Goal: Entertainment & Leisure: Browse casually

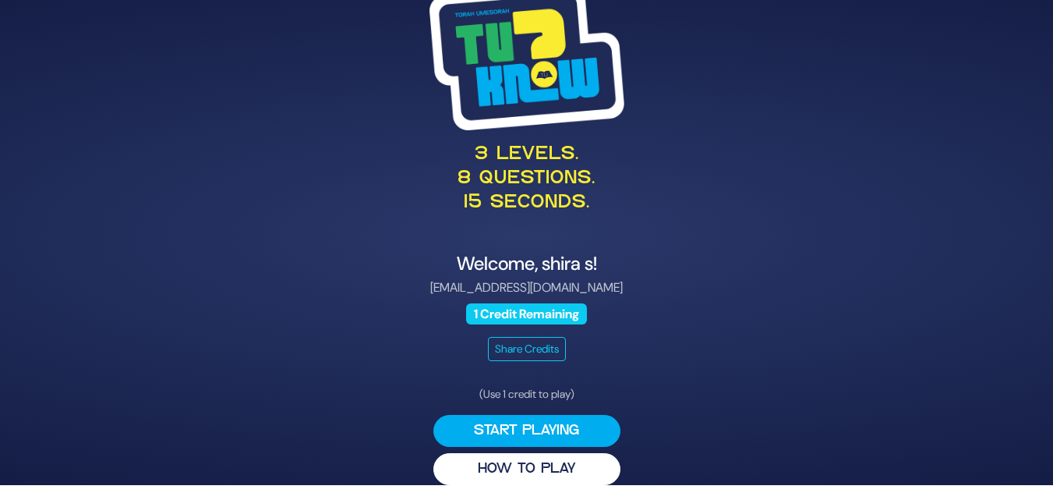
scroll to position [19, 0]
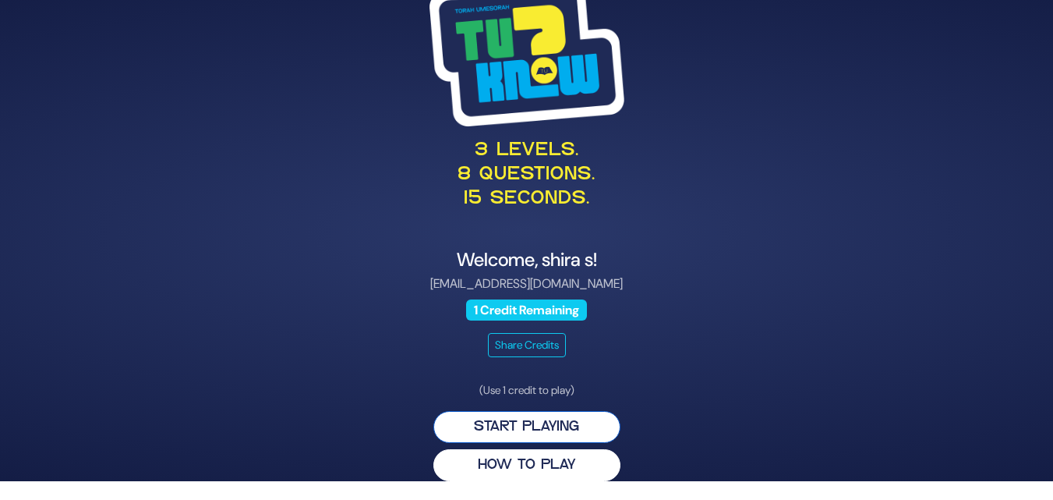
click at [523, 437] on button "Start Playing" at bounding box center [527, 427] width 187 height 32
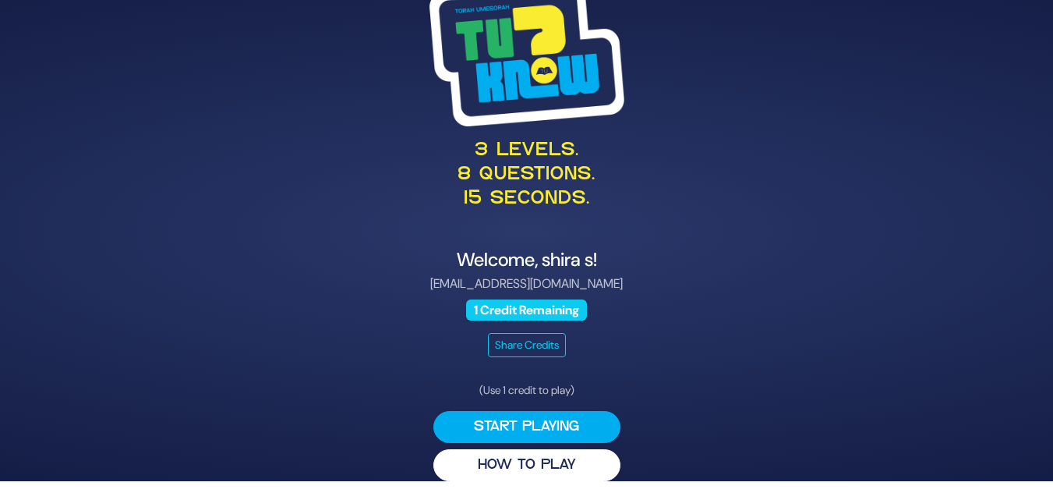
scroll to position [0, 0]
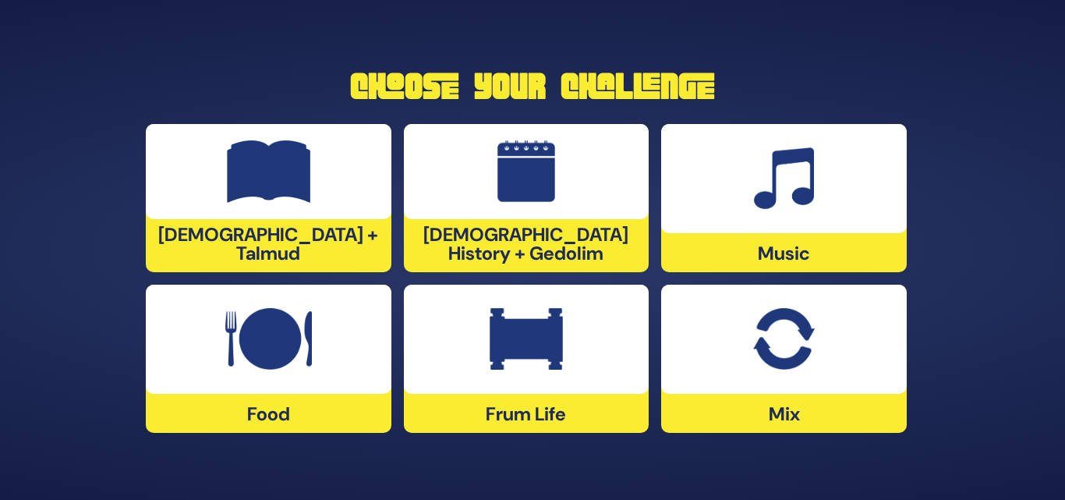
click at [789, 345] on img at bounding box center [783, 339] width 61 height 62
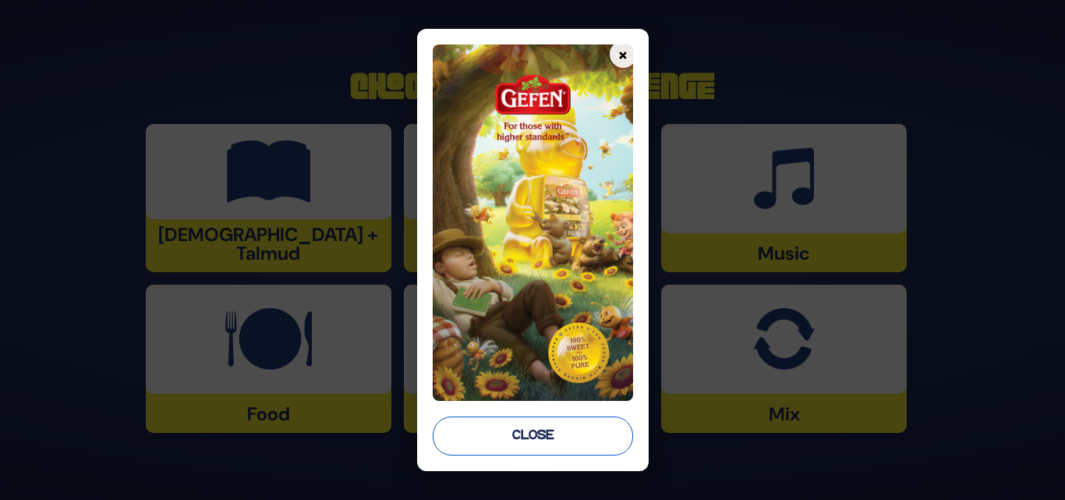
click at [535, 431] on button "Close" at bounding box center [533, 435] width 200 height 39
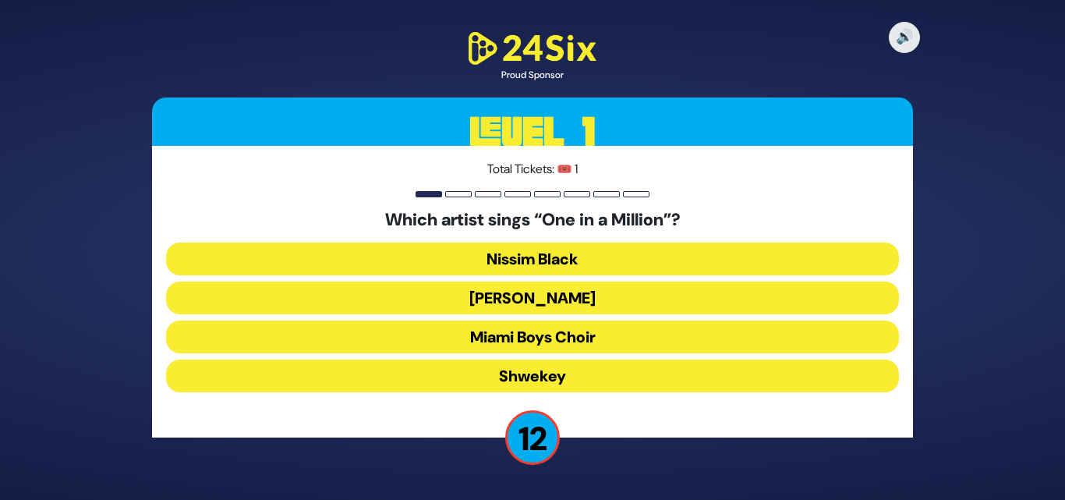
click at [451, 293] on button "[PERSON_NAME]" at bounding box center [532, 297] width 733 height 33
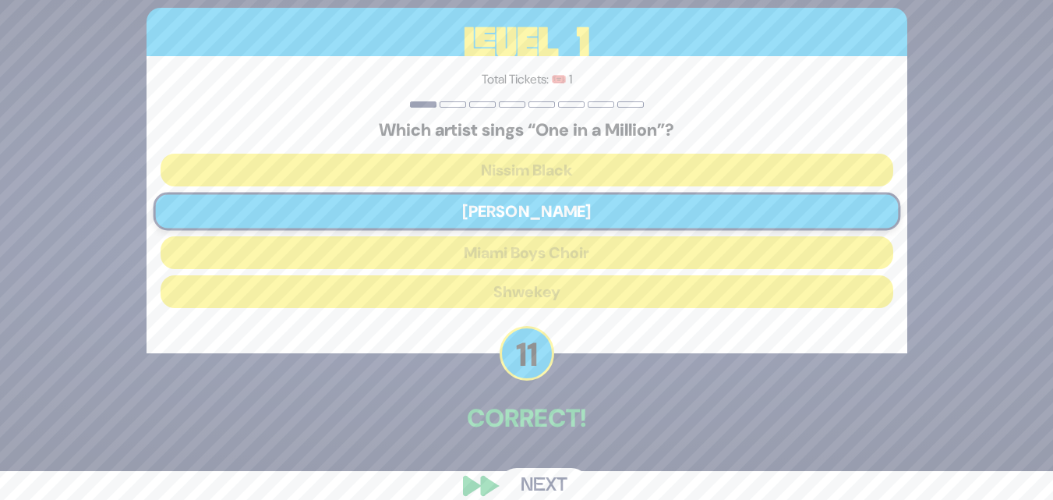
scroll to position [51, 0]
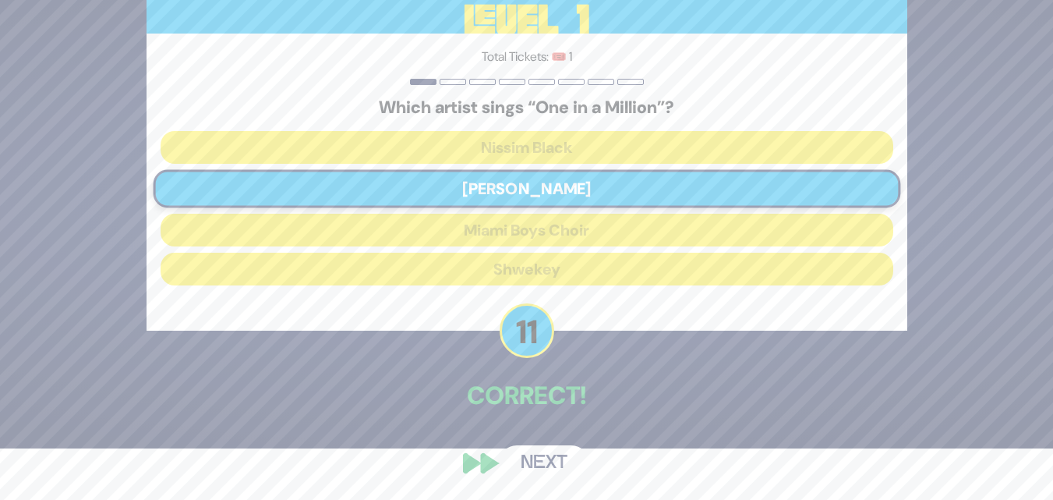
click at [552, 469] on button "Next" at bounding box center [544, 463] width 90 height 36
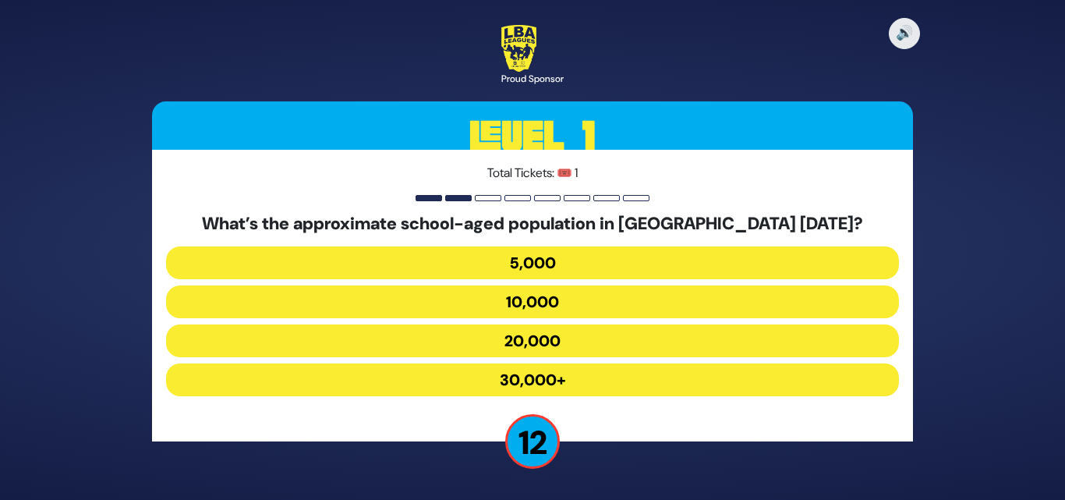
click at [547, 376] on button "30,000+" at bounding box center [532, 379] width 733 height 33
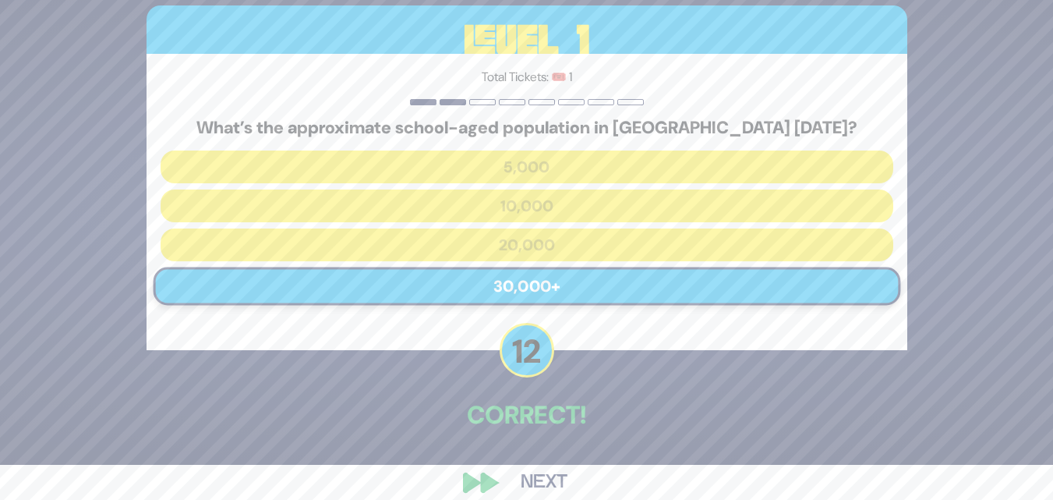
scroll to position [55, 0]
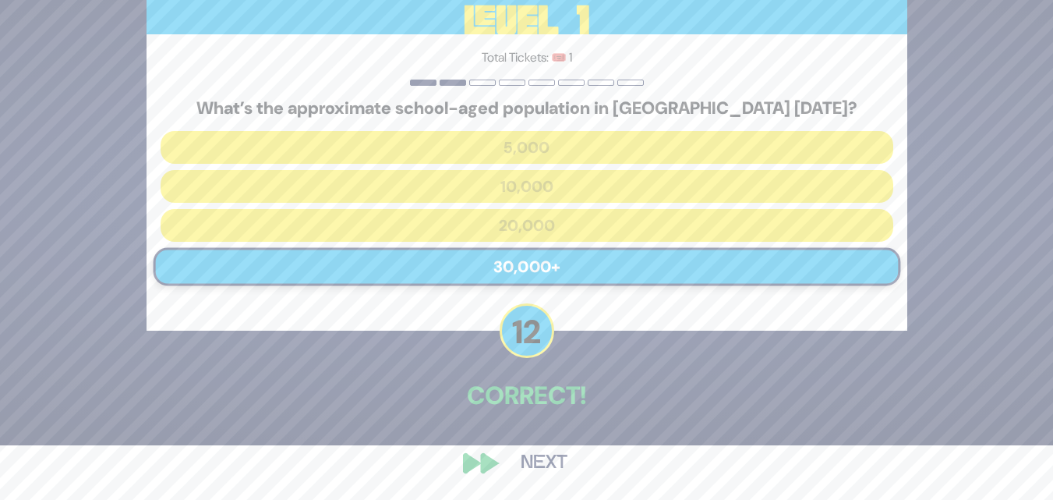
click at [532, 467] on button "Next" at bounding box center [544, 463] width 90 height 36
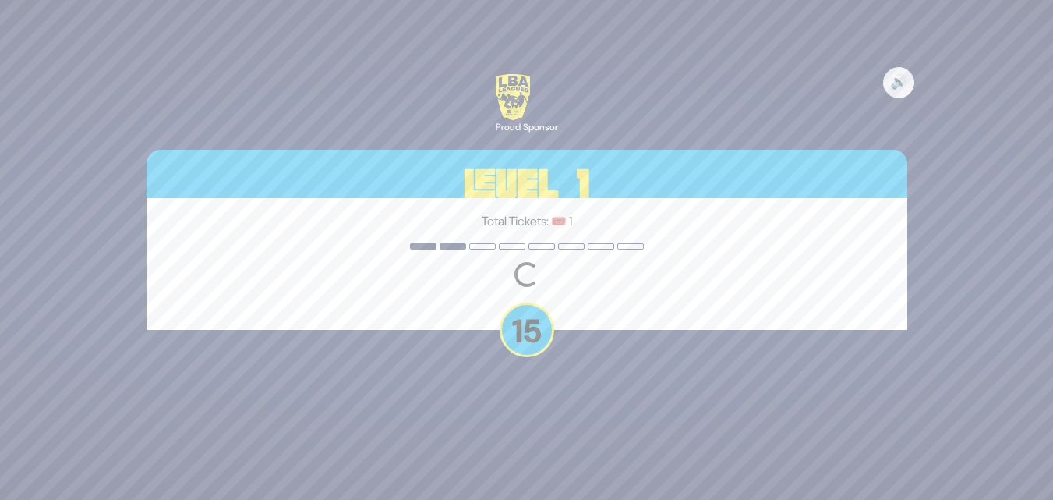
scroll to position [0, 0]
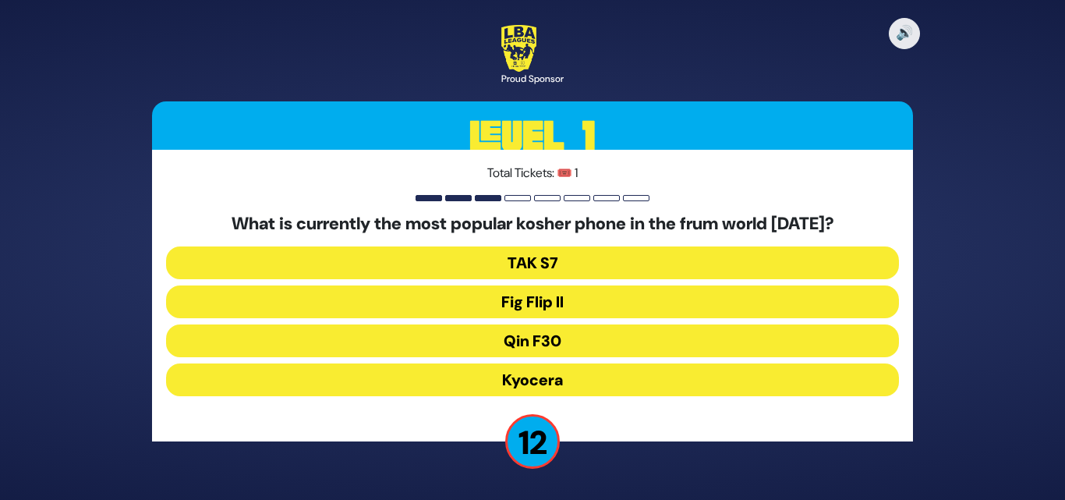
click at [535, 304] on button "Fig Flip II" at bounding box center [532, 301] width 733 height 33
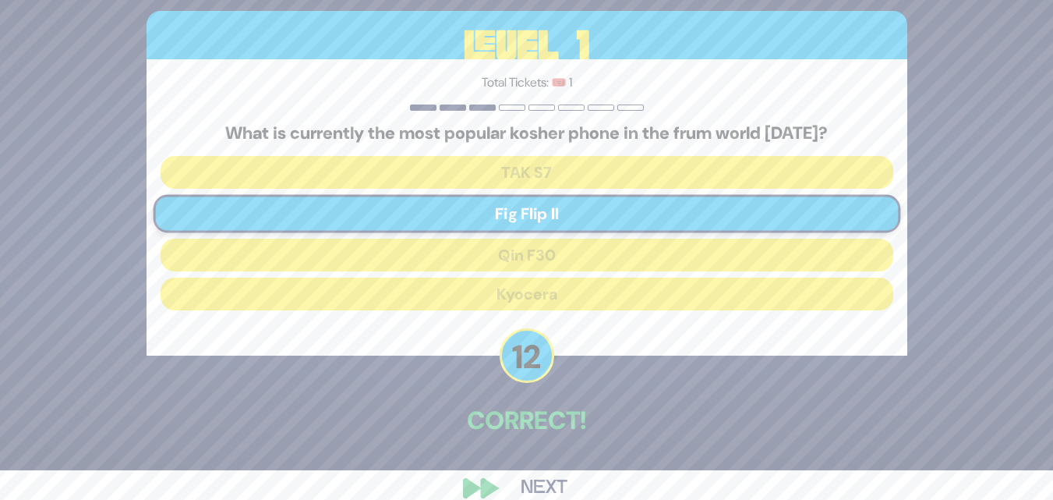
scroll to position [55, 0]
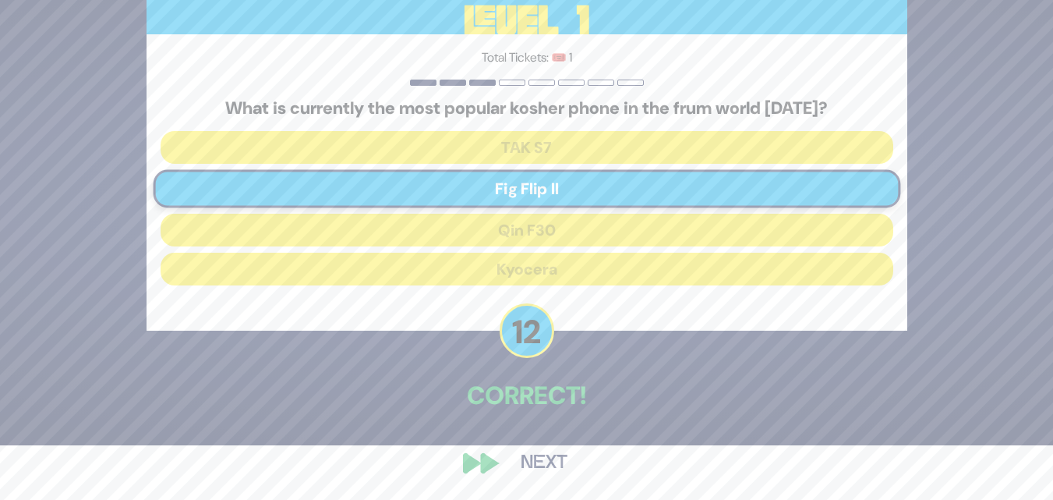
click at [543, 455] on button "Next" at bounding box center [544, 463] width 90 height 36
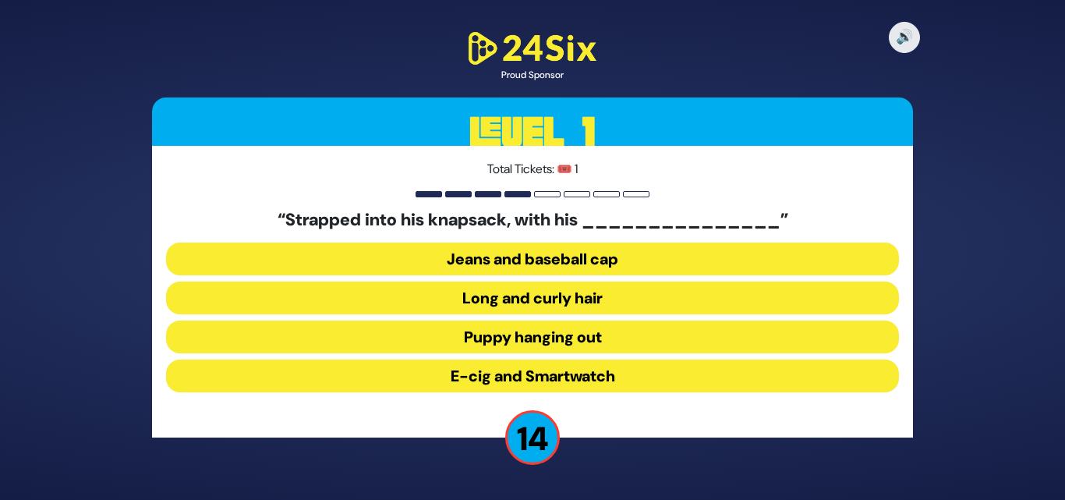
click at [518, 297] on button "Long and curly hair" at bounding box center [532, 297] width 733 height 33
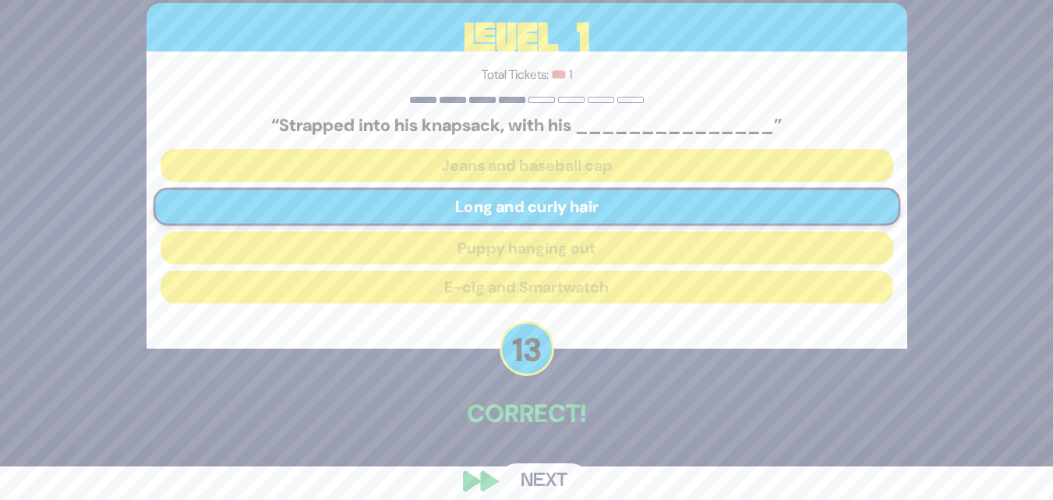
scroll to position [51, 0]
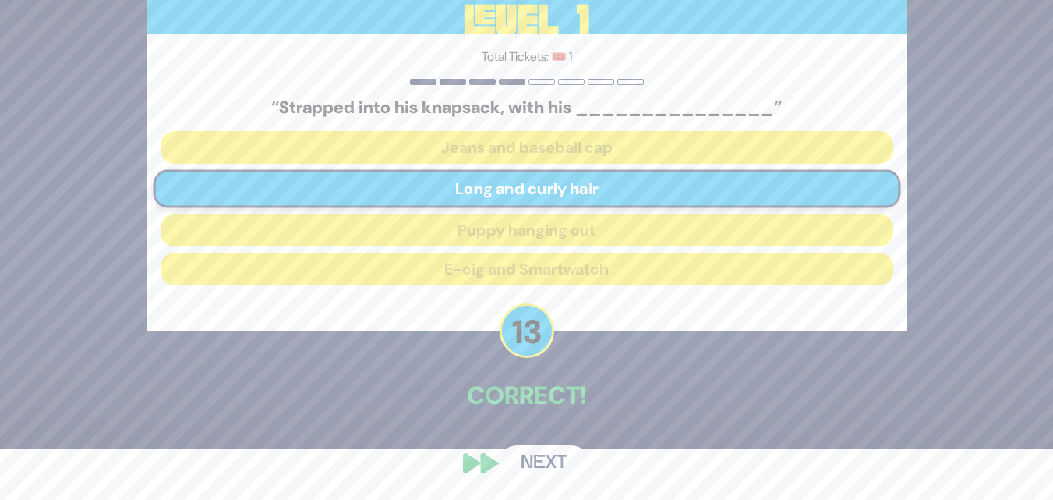
click at [535, 452] on button "Next" at bounding box center [544, 463] width 90 height 36
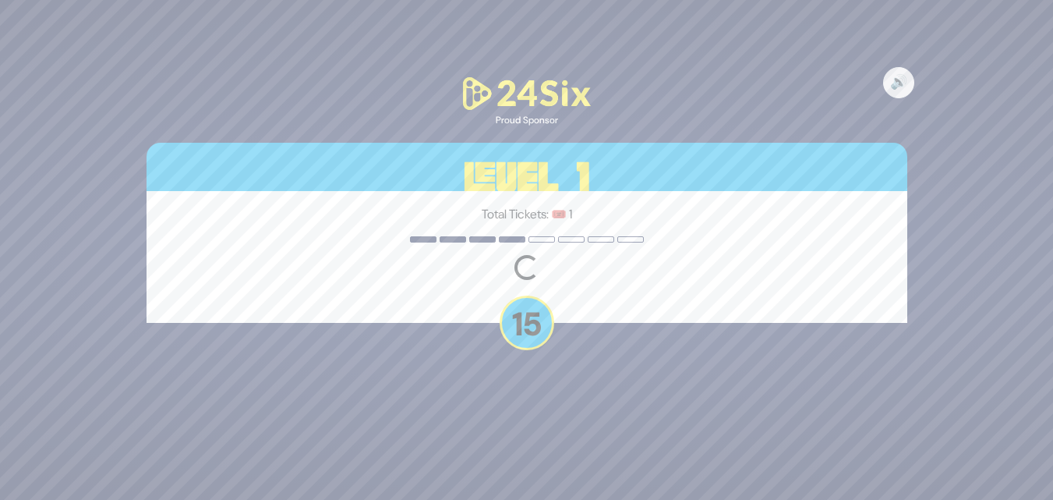
scroll to position [0, 0]
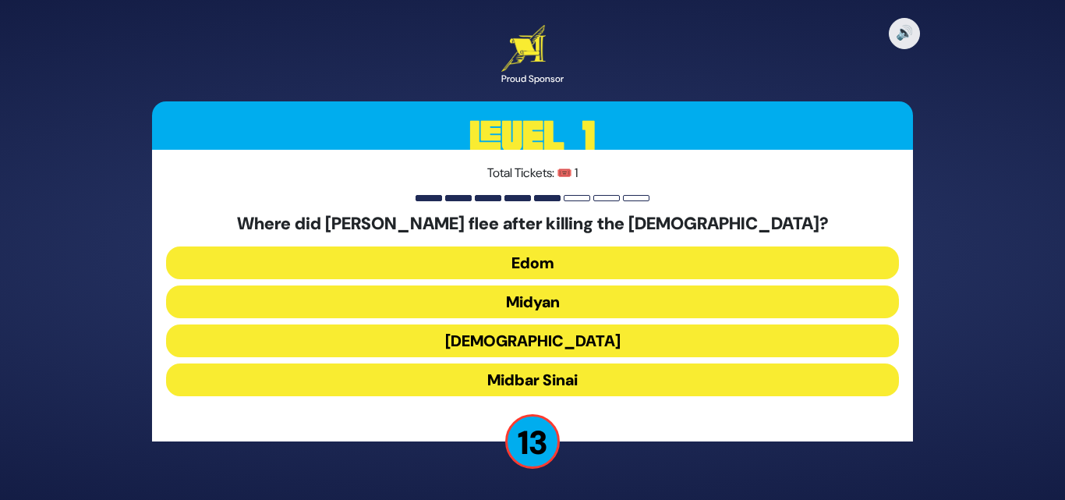
click at [518, 308] on button "Midyan" at bounding box center [532, 301] width 733 height 33
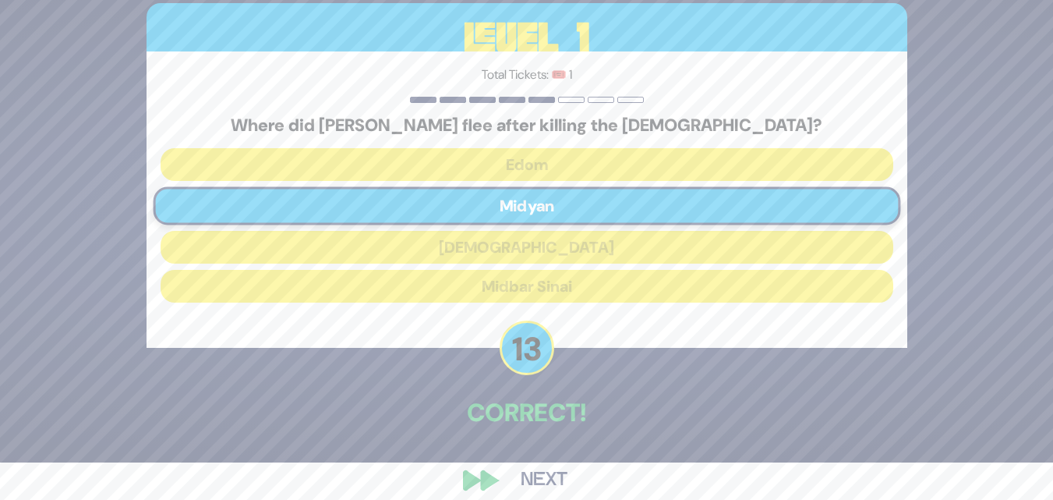
scroll to position [55, 0]
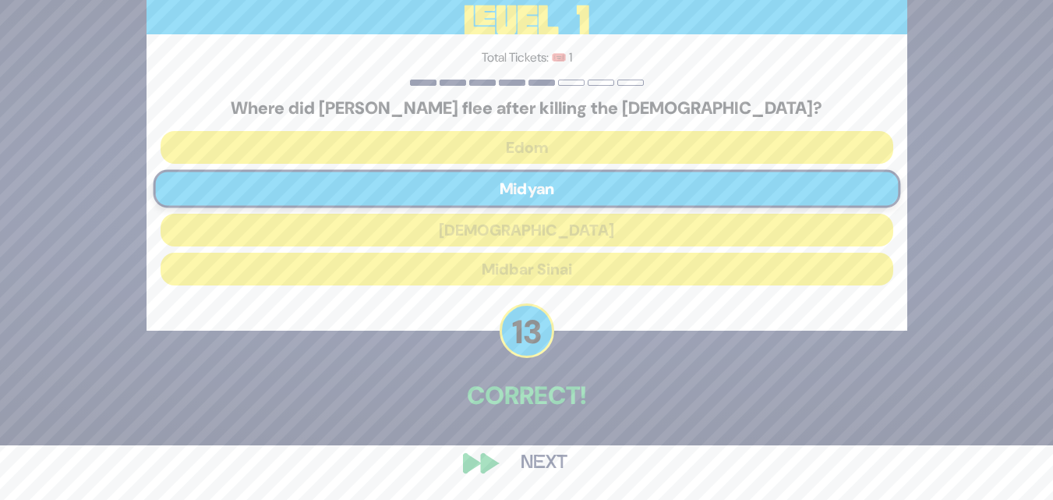
click at [543, 456] on button "Next" at bounding box center [544, 463] width 90 height 36
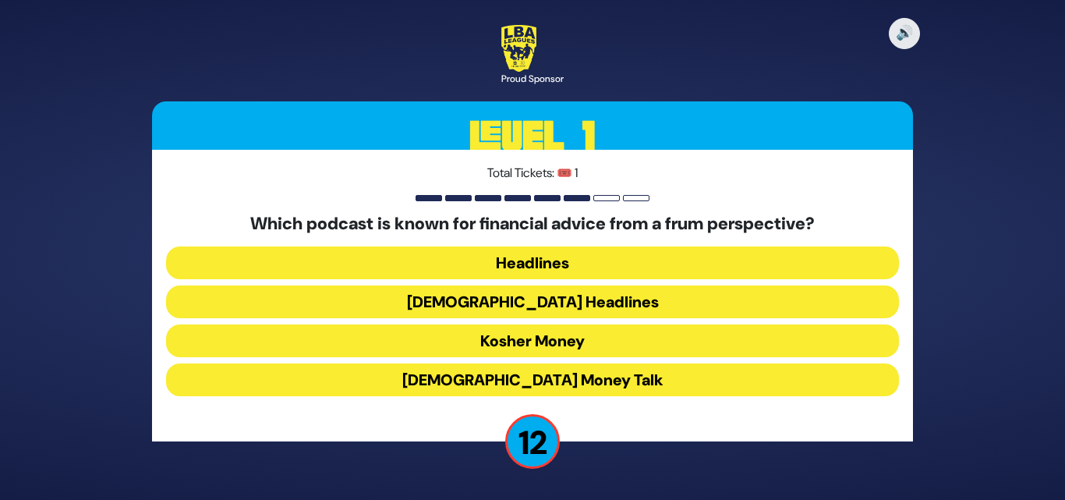
click at [532, 342] on button "Kosher Money" at bounding box center [532, 340] width 733 height 33
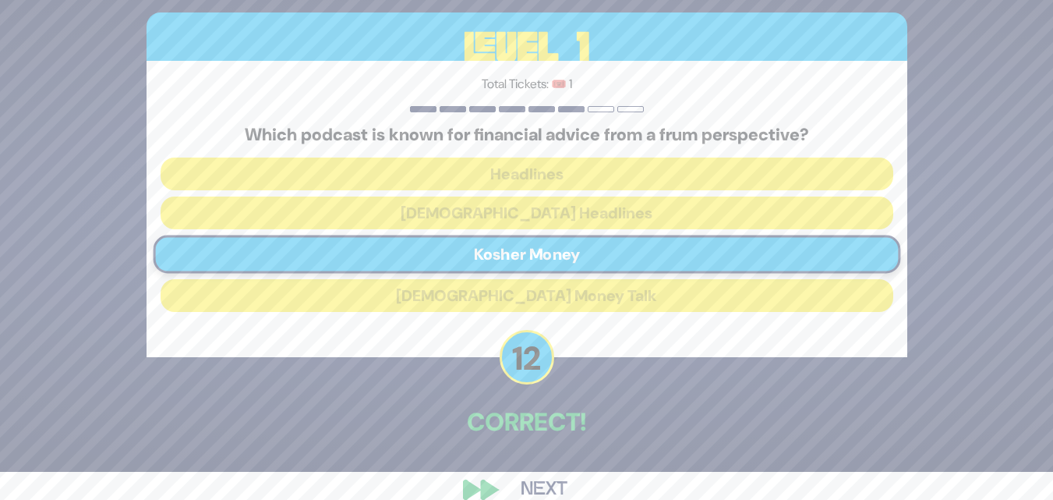
scroll to position [55, 0]
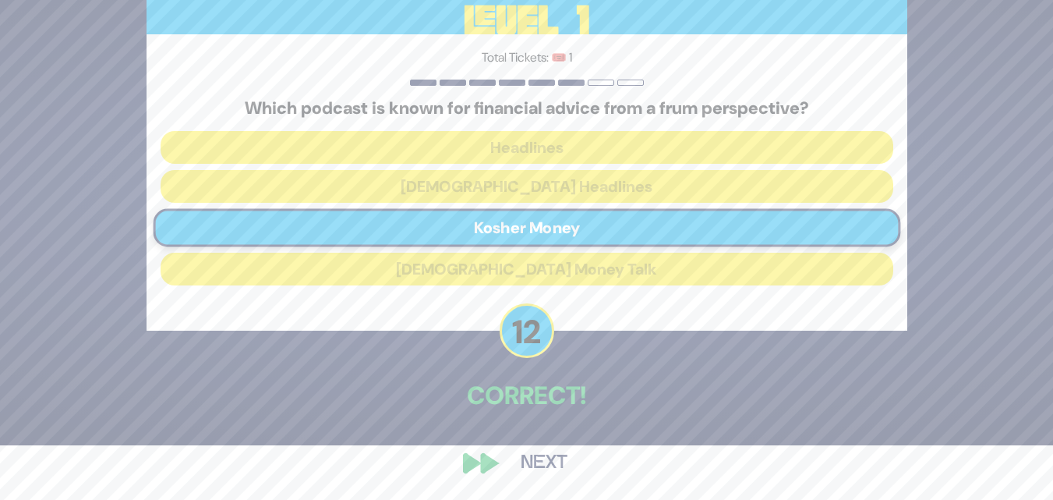
click at [526, 470] on button "Next" at bounding box center [544, 463] width 90 height 36
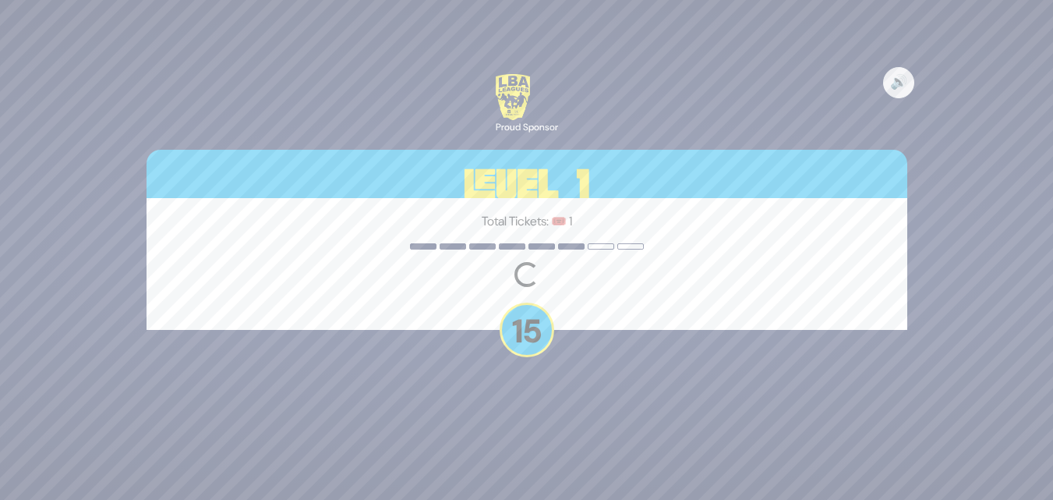
scroll to position [0, 0]
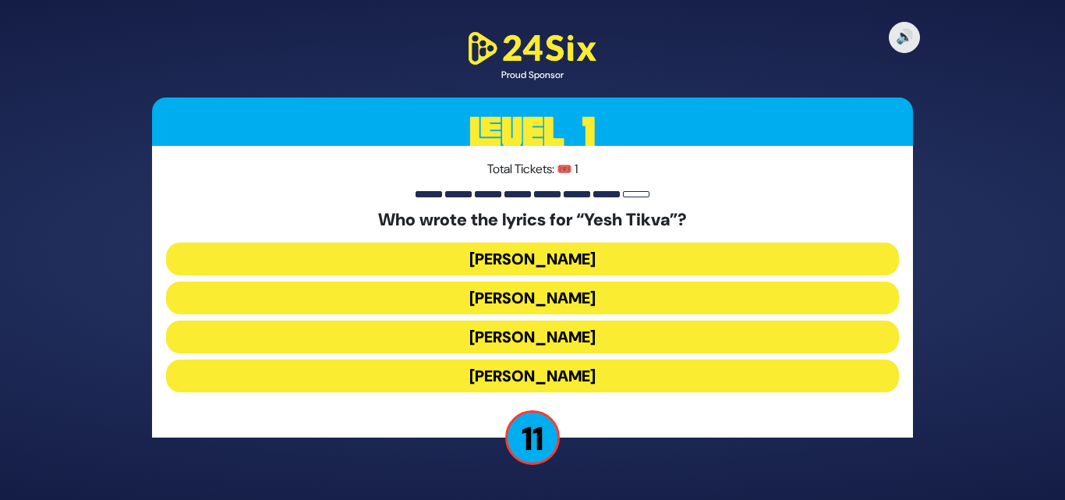
click at [520, 296] on button "[PERSON_NAME]" at bounding box center [532, 297] width 733 height 33
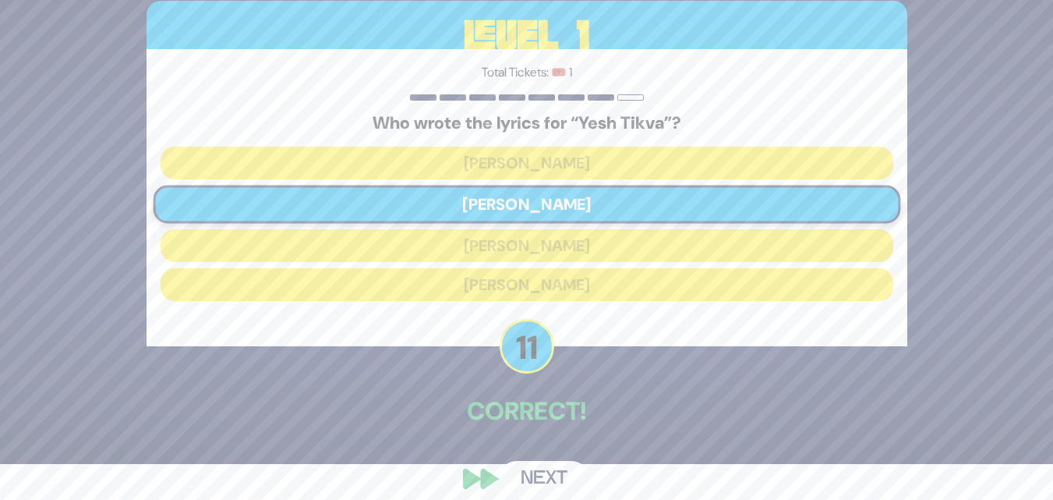
scroll to position [51, 0]
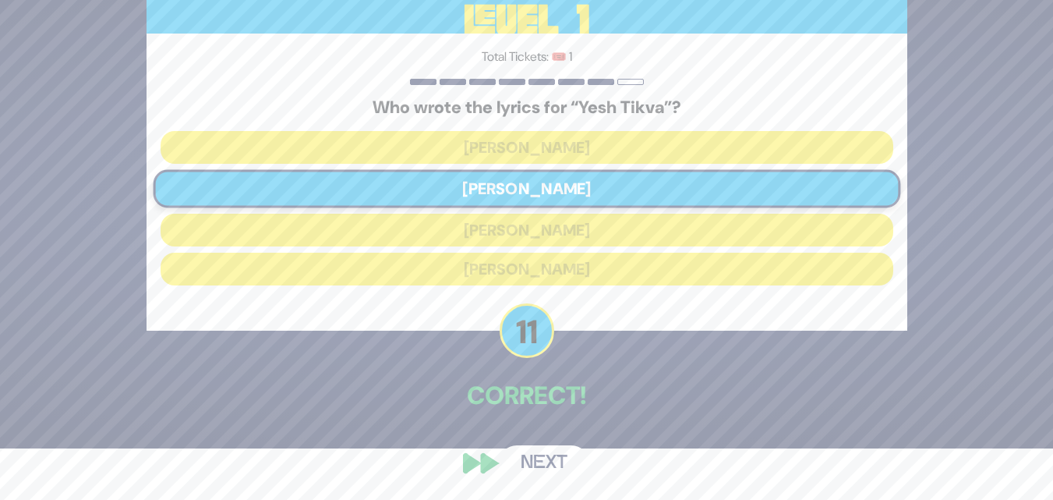
click at [536, 451] on button "Next" at bounding box center [544, 463] width 90 height 36
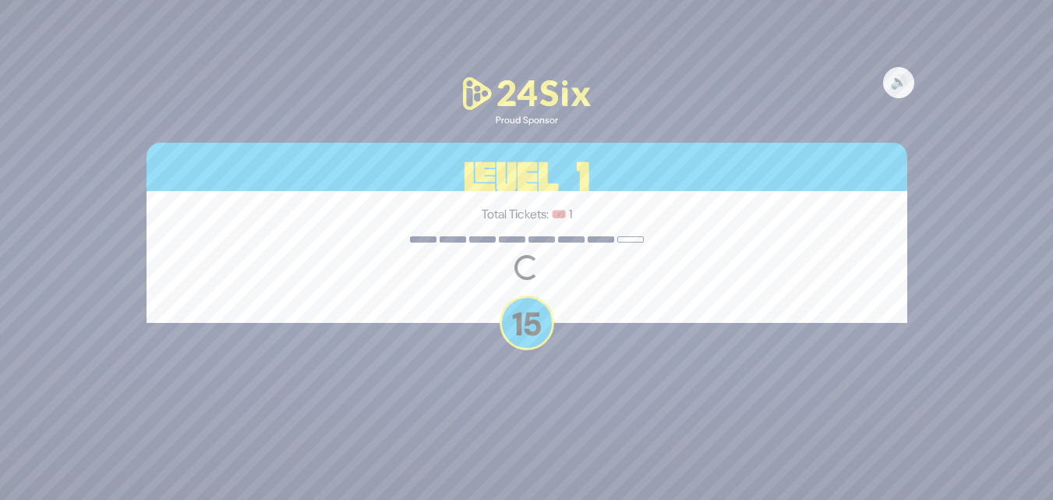
scroll to position [0, 0]
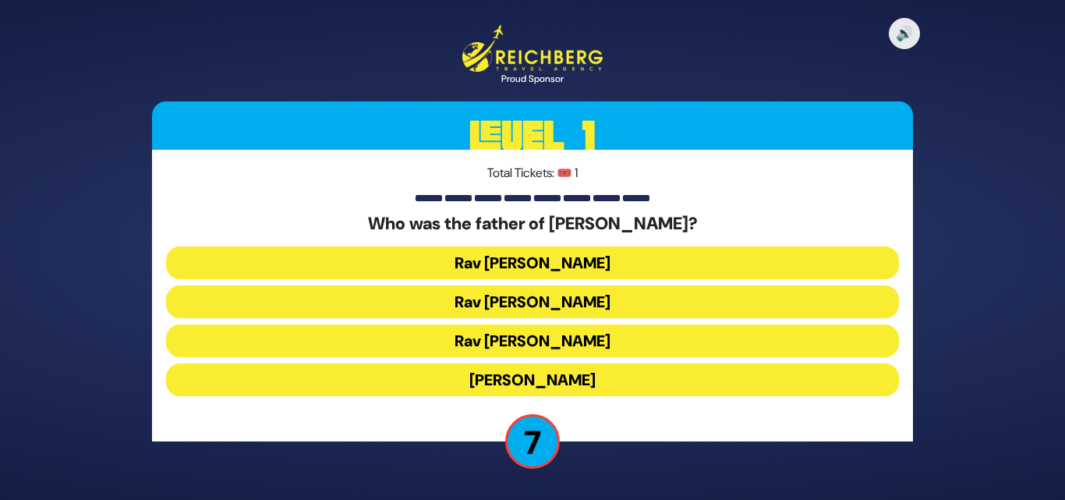
click at [528, 265] on button "Rav [PERSON_NAME]" at bounding box center [532, 262] width 733 height 33
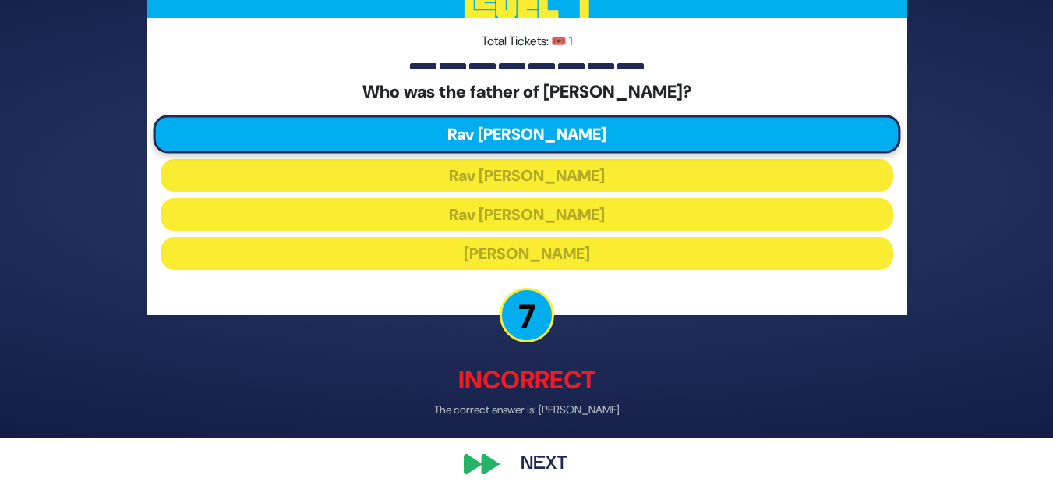
scroll to position [62, 0]
click at [520, 459] on button "Next" at bounding box center [544, 463] width 90 height 36
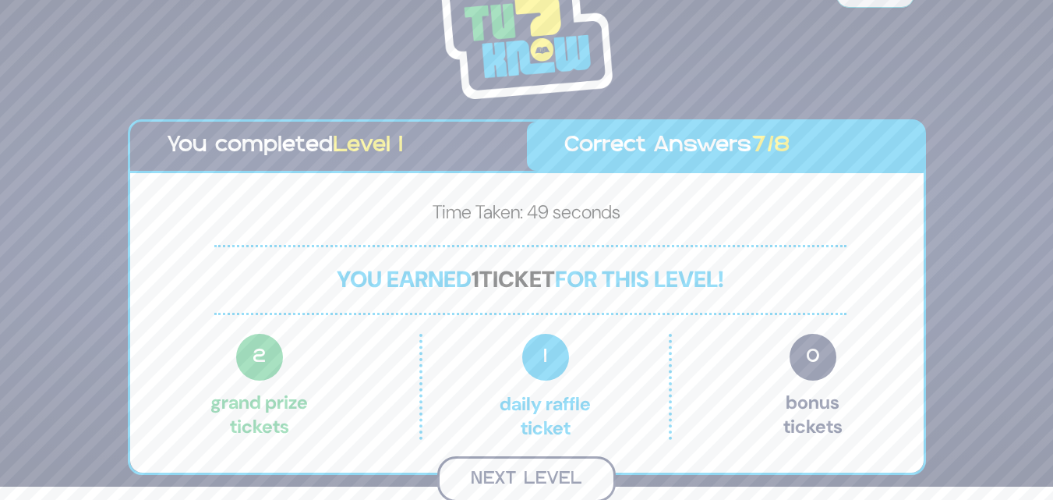
scroll to position [11, 0]
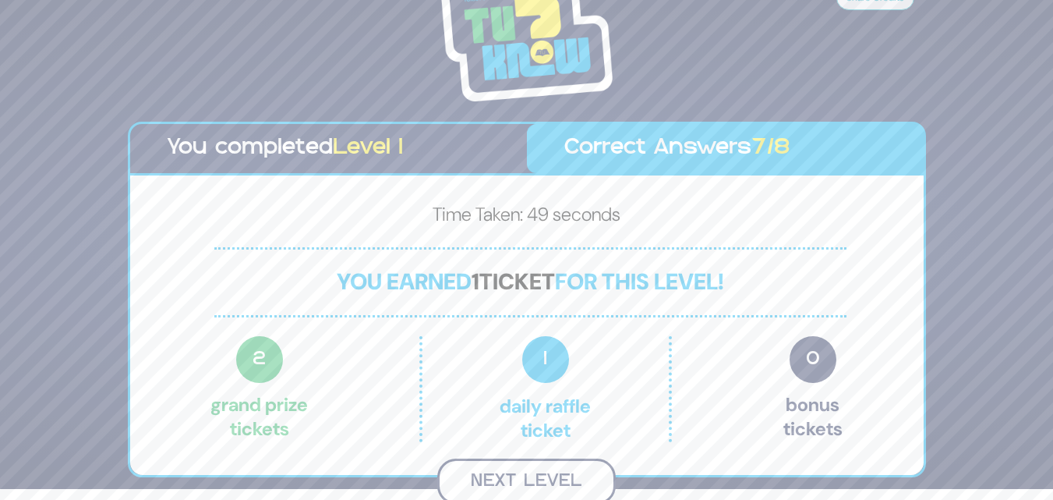
click at [529, 481] on button "Next Level" at bounding box center [526, 481] width 179 height 46
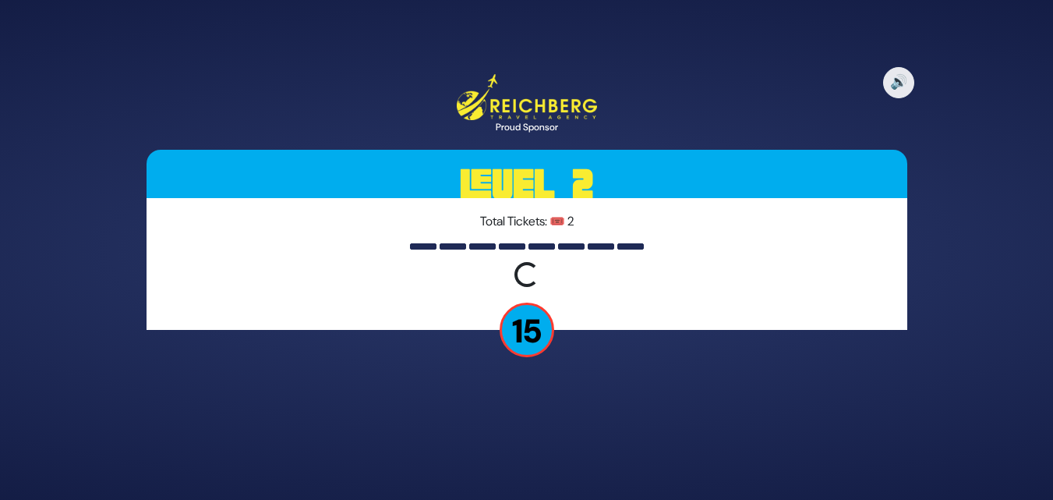
scroll to position [0, 0]
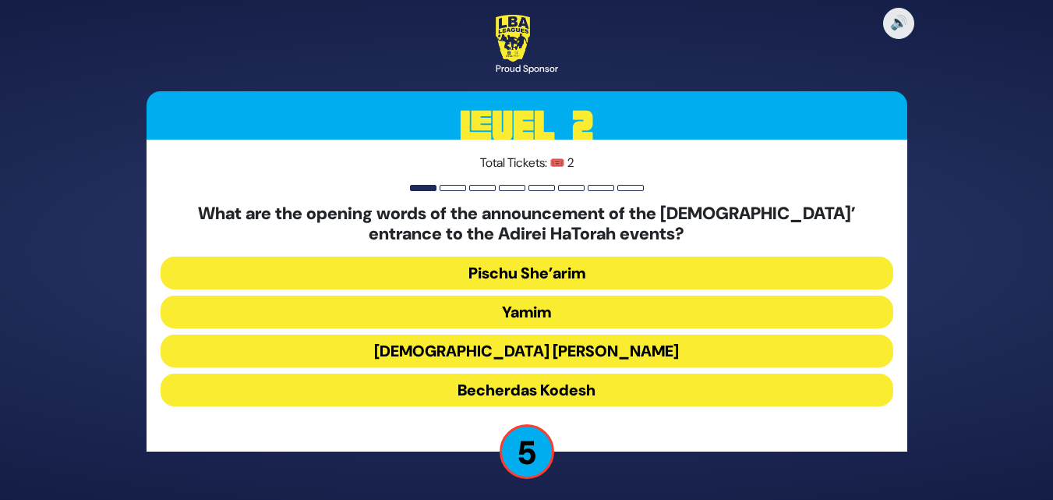
click at [515, 310] on button "Yamim" at bounding box center [527, 312] width 733 height 33
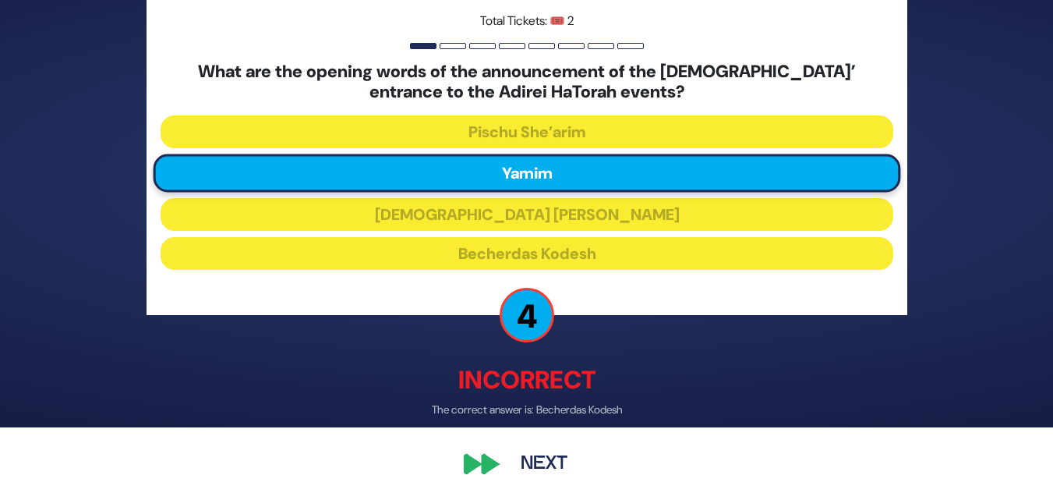
scroll to position [73, 0]
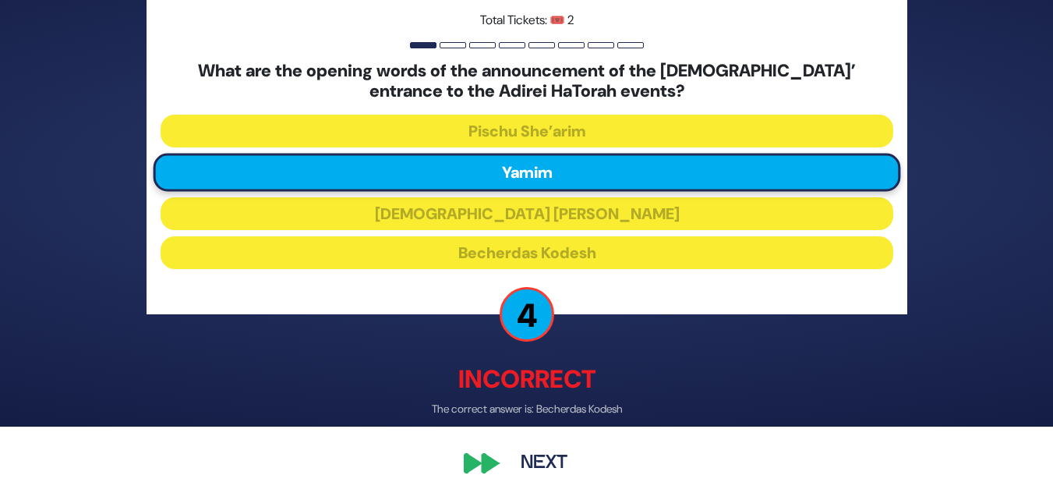
drag, startPoint x: 542, startPoint y: 465, endPoint x: 547, endPoint y: 473, distance: 9.5
click at [547, 472] on button "Next" at bounding box center [544, 463] width 90 height 36
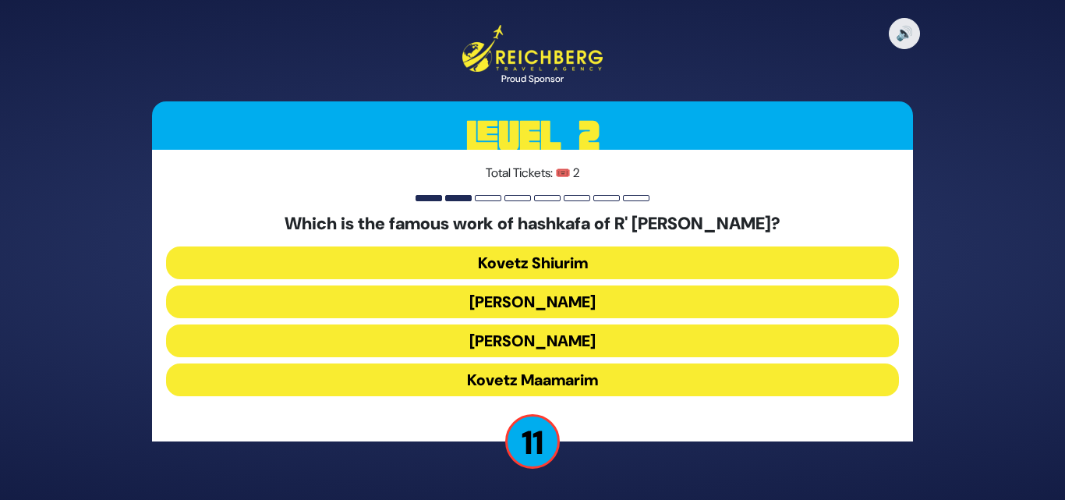
click at [530, 379] on button "Kovetz Maamarim" at bounding box center [532, 379] width 733 height 33
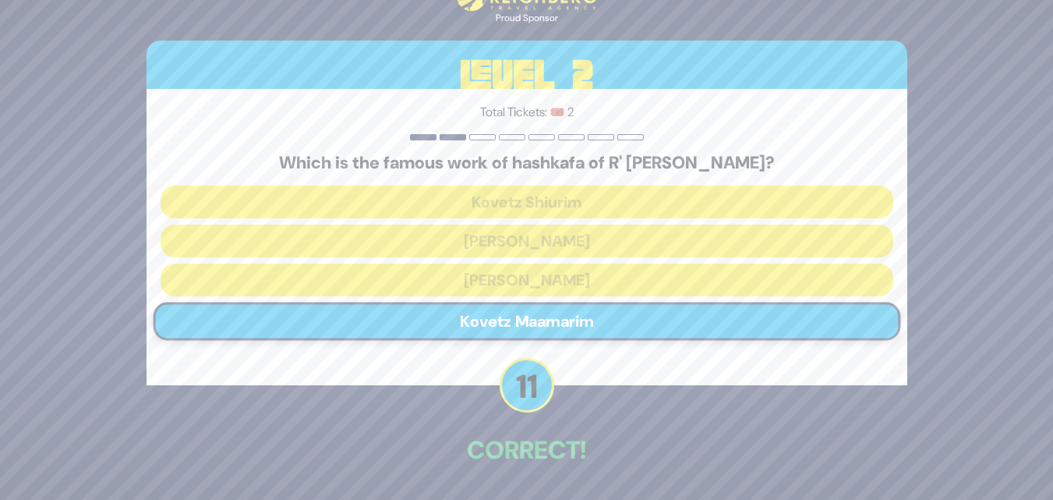
scroll to position [55, 0]
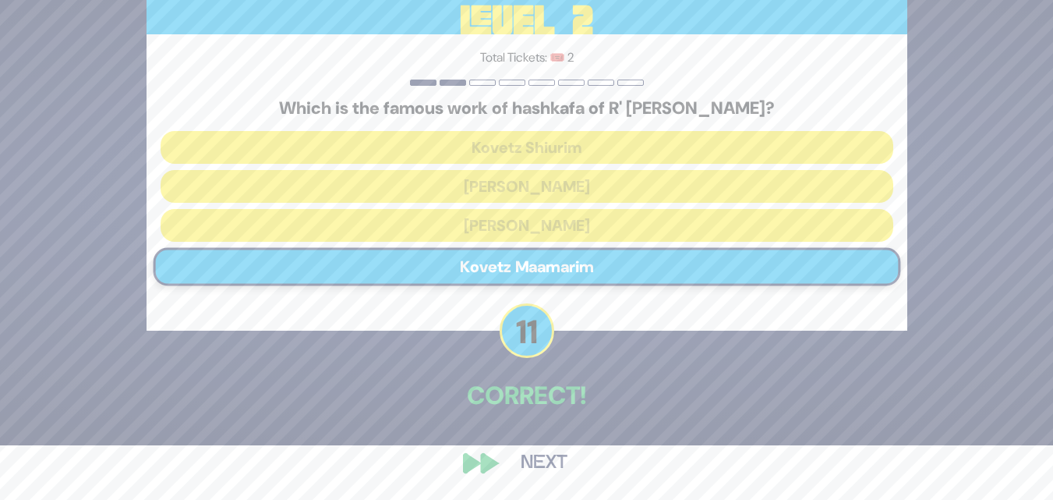
click at [545, 458] on button "Next" at bounding box center [544, 463] width 90 height 36
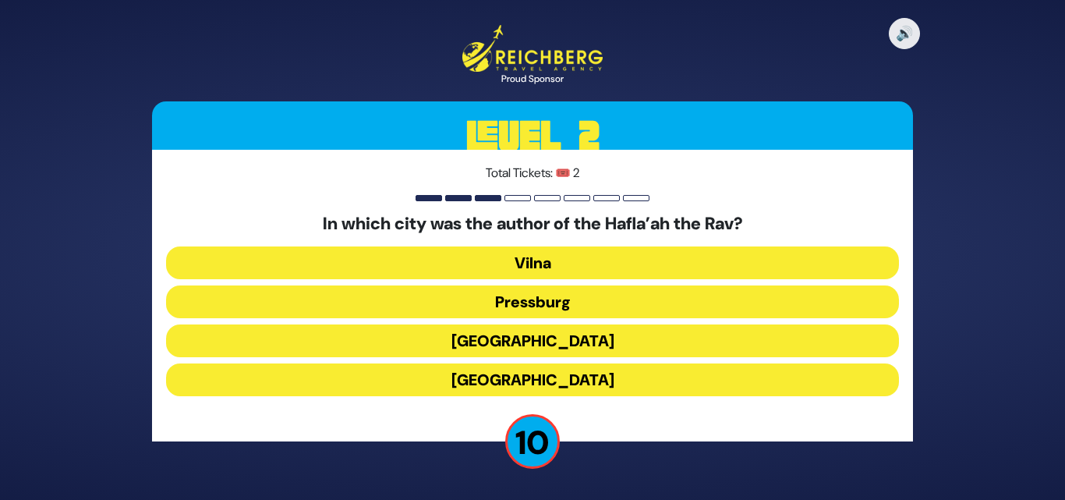
click at [503, 369] on button "[GEOGRAPHIC_DATA]" at bounding box center [532, 379] width 733 height 33
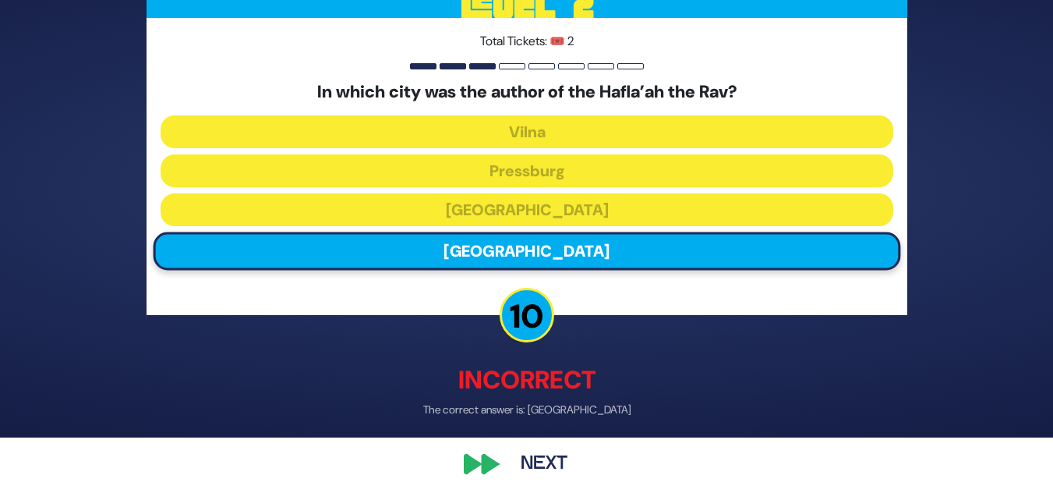
scroll to position [62, 0]
click at [558, 466] on button "Next" at bounding box center [544, 463] width 90 height 36
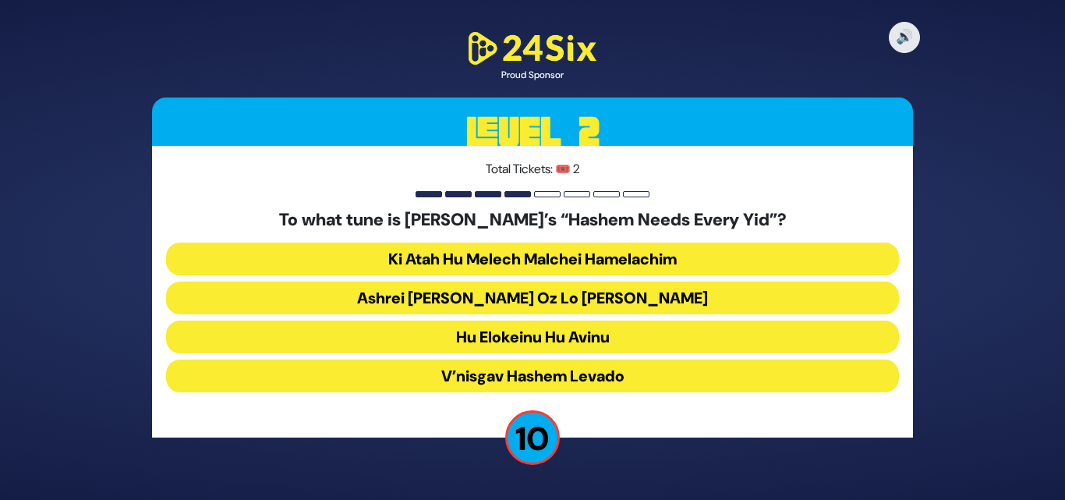
click at [541, 299] on button "Ashrei [PERSON_NAME] Oz Lo [PERSON_NAME]" at bounding box center [532, 297] width 733 height 33
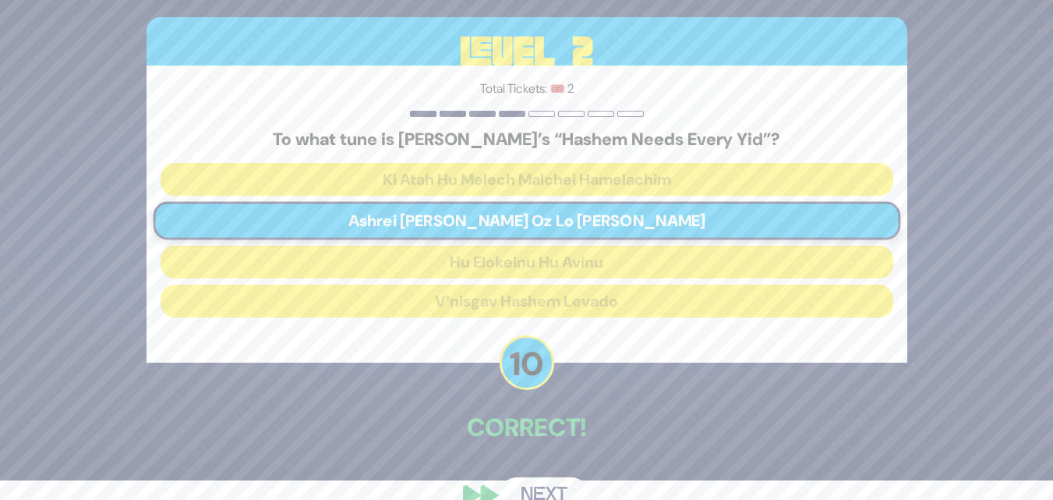
scroll to position [51, 0]
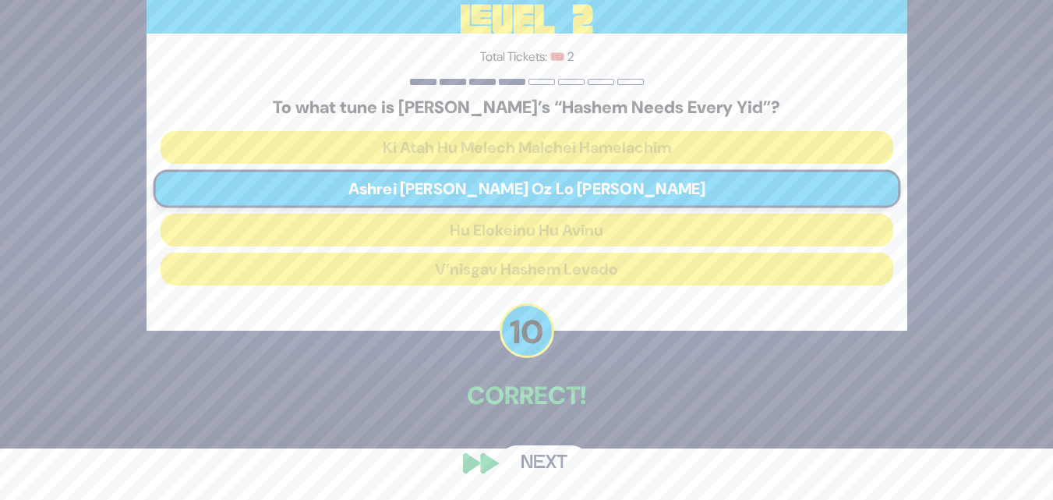
click at [519, 467] on button "Next" at bounding box center [544, 463] width 90 height 36
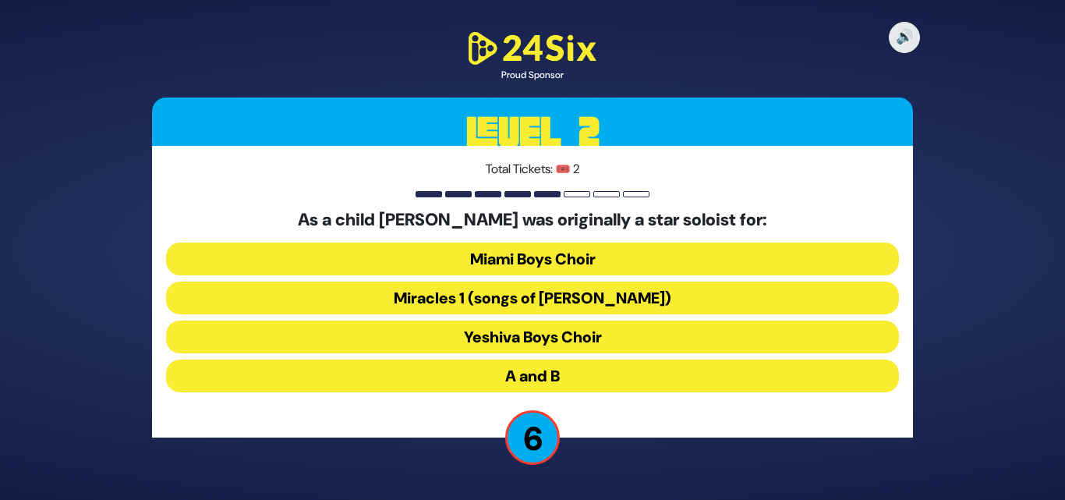
click at [567, 335] on button "Yeshiva Boys Choir" at bounding box center [532, 336] width 733 height 33
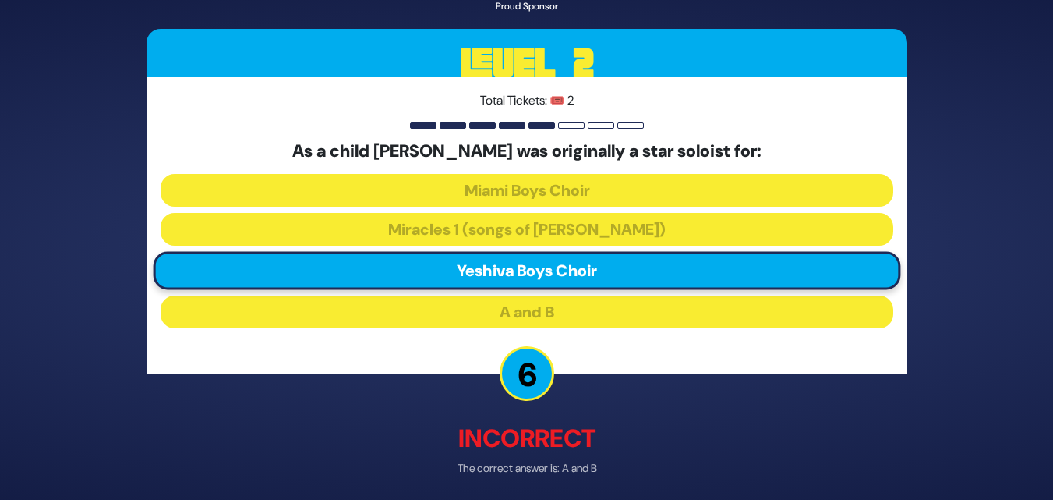
scroll to position [59, 0]
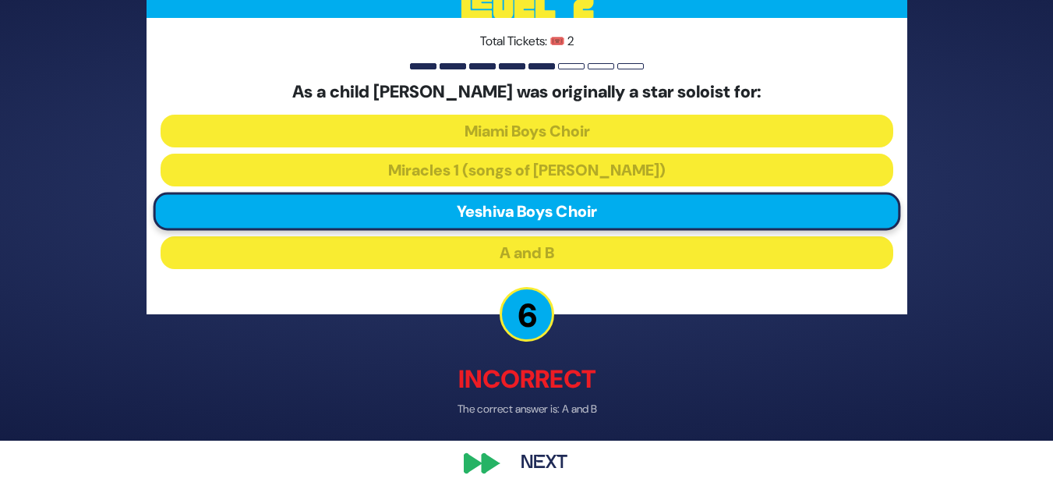
click at [529, 459] on button "Next" at bounding box center [544, 463] width 90 height 36
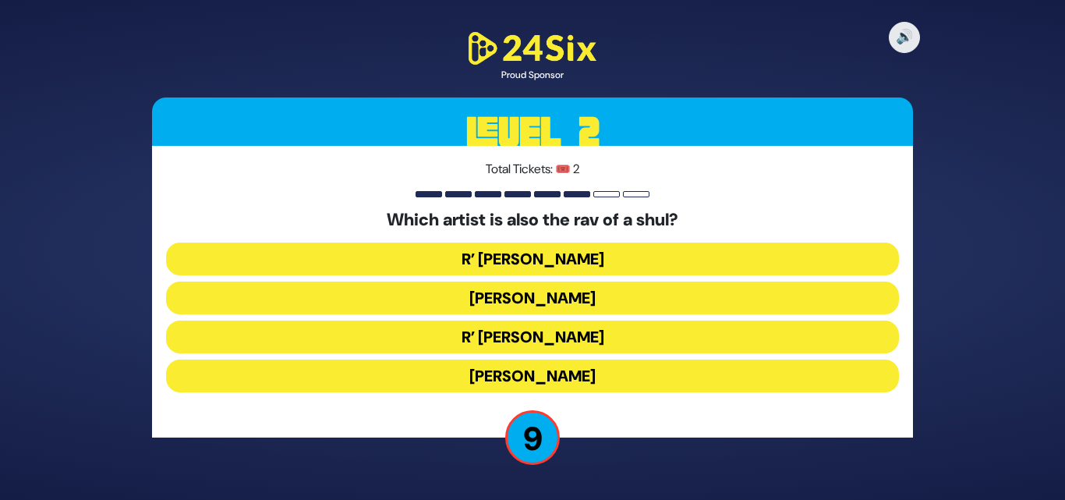
click at [553, 247] on button "R’ [PERSON_NAME]" at bounding box center [532, 258] width 733 height 33
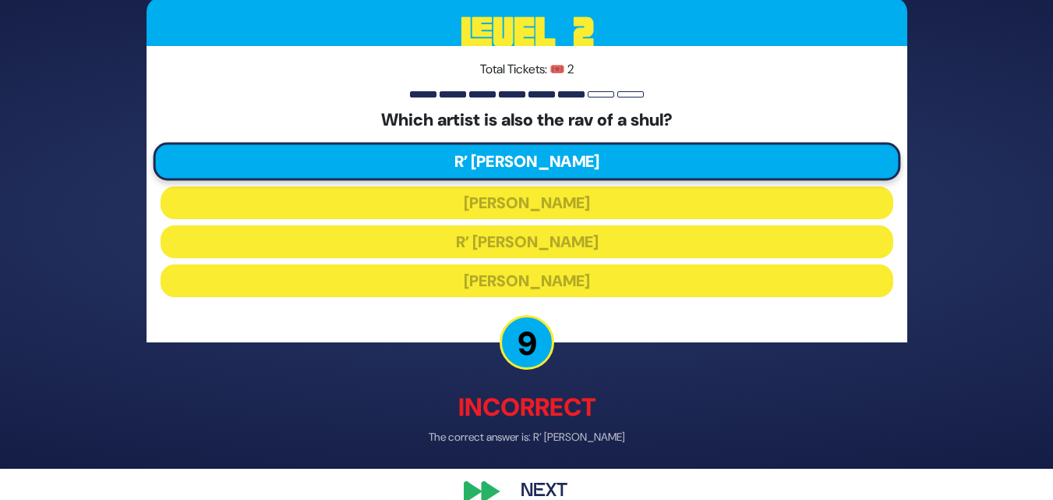
scroll to position [59, 0]
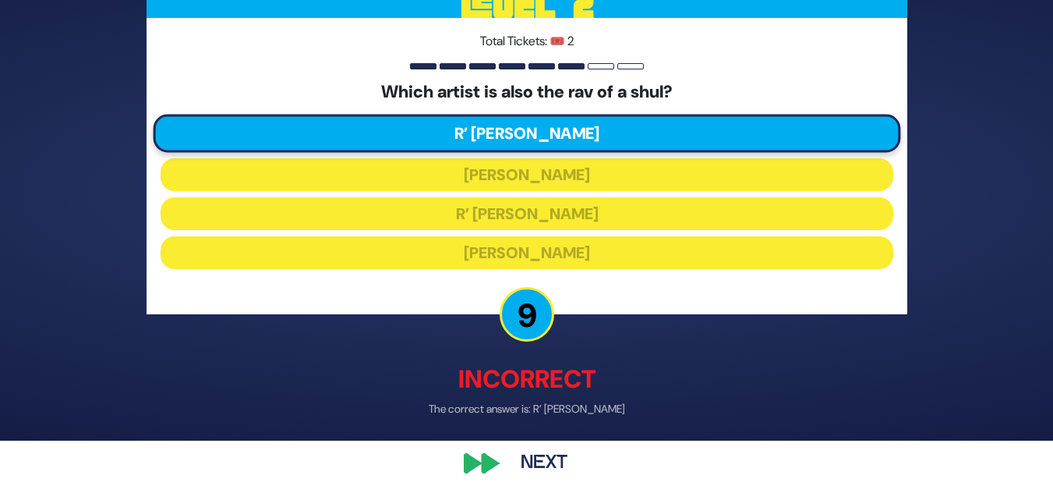
click at [546, 454] on button "Next" at bounding box center [544, 463] width 90 height 36
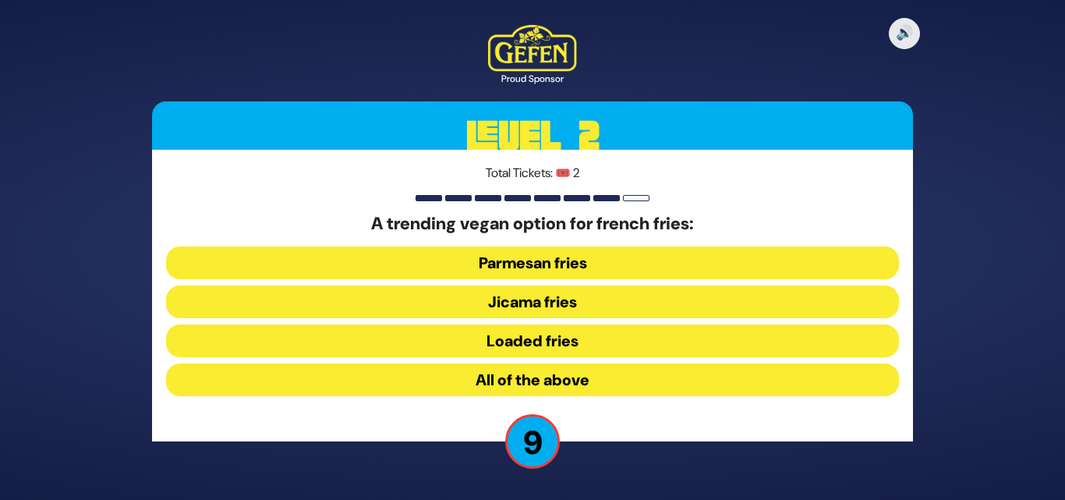
click at [499, 303] on button "Jicama fries" at bounding box center [532, 301] width 733 height 33
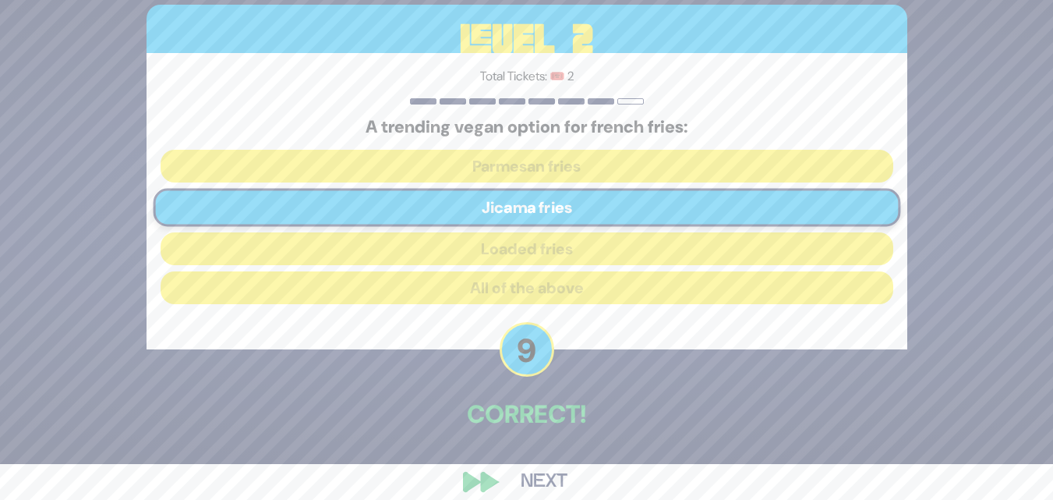
scroll to position [55, 0]
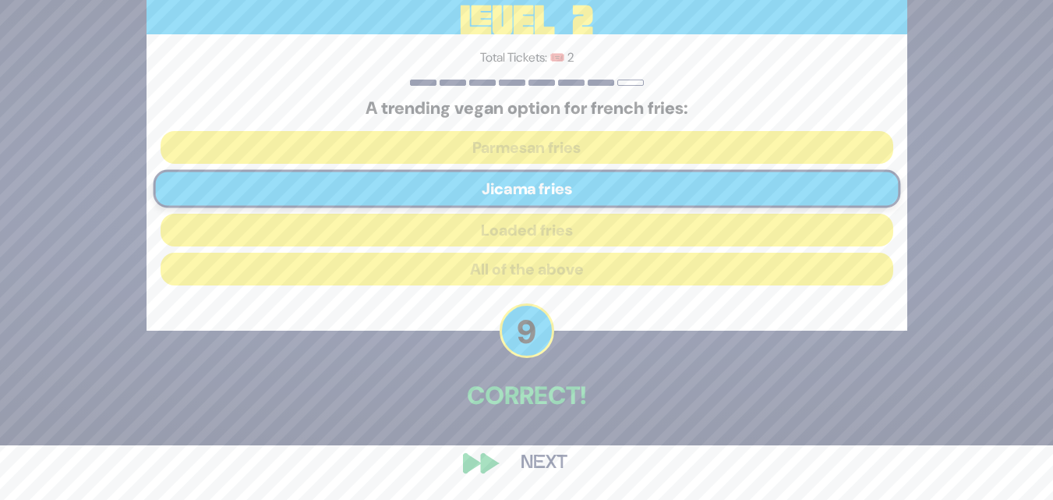
drag, startPoint x: 533, startPoint y: 462, endPoint x: 536, endPoint y: 476, distance: 14.2
click at [533, 466] on button "Next" at bounding box center [544, 463] width 90 height 36
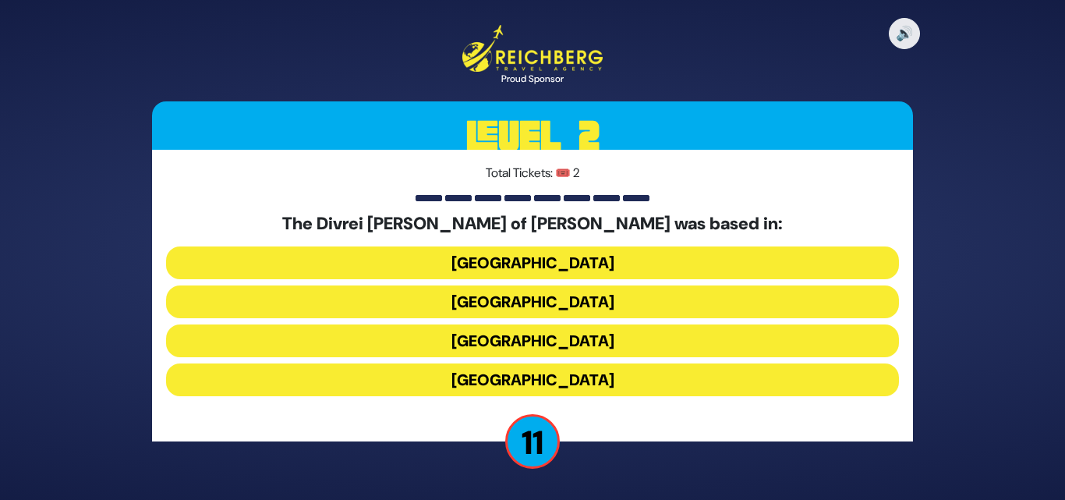
click at [461, 285] on button "[GEOGRAPHIC_DATA]" at bounding box center [532, 301] width 733 height 33
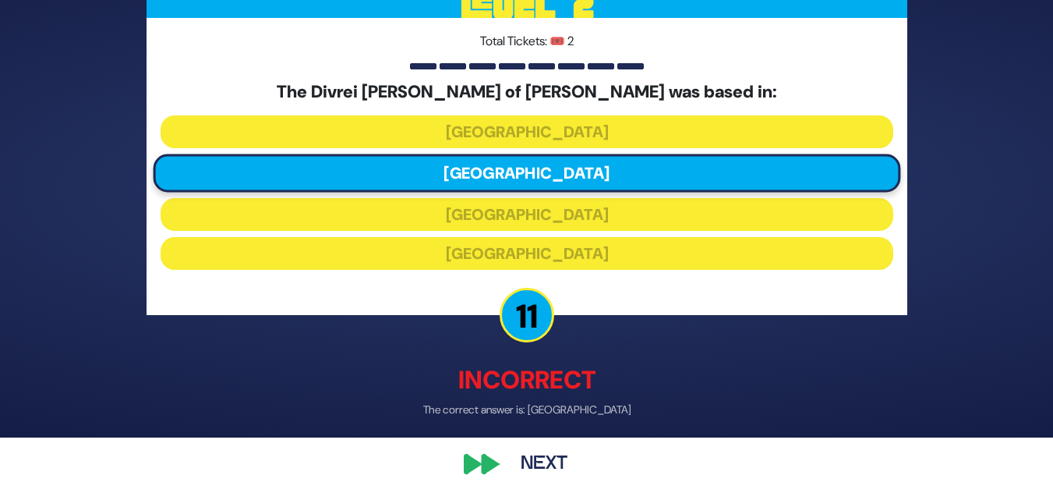
scroll to position [62, 0]
click at [540, 468] on button "Next" at bounding box center [544, 463] width 90 height 36
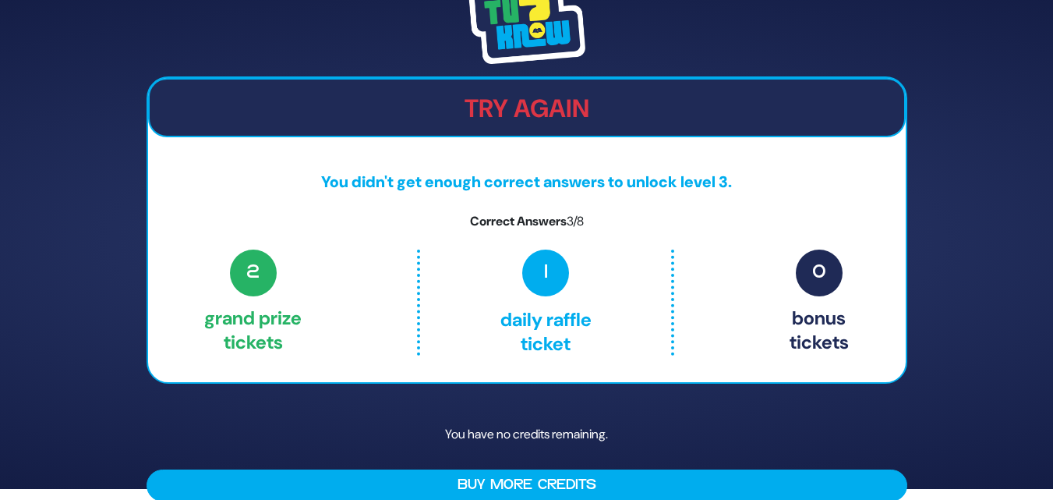
scroll to position [0, 0]
